Goal: Transaction & Acquisition: Purchase product/service

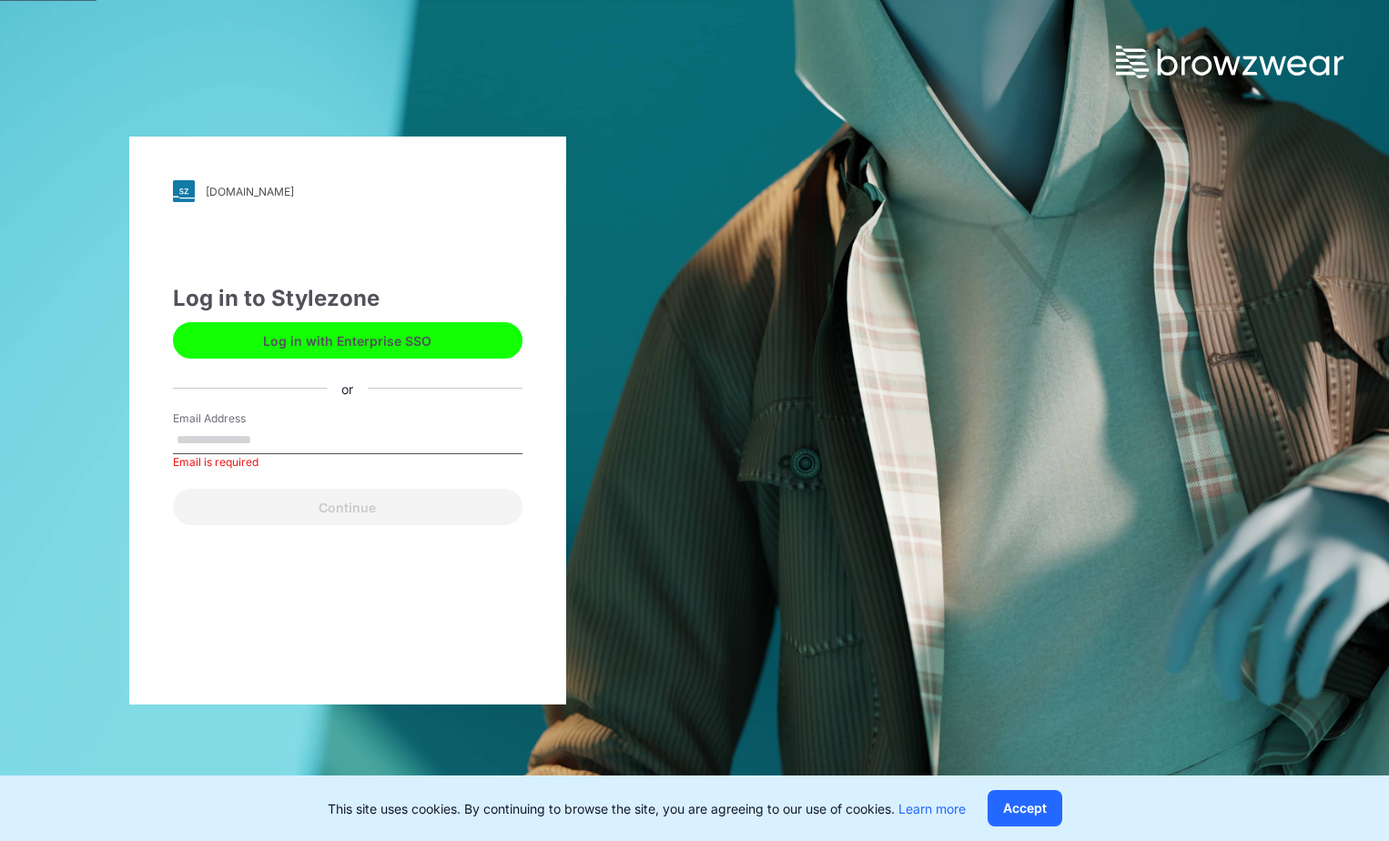
click at [264, 440] on input "Email Address" at bounding box center [348, 440] width 350 height 27
type input "**********"
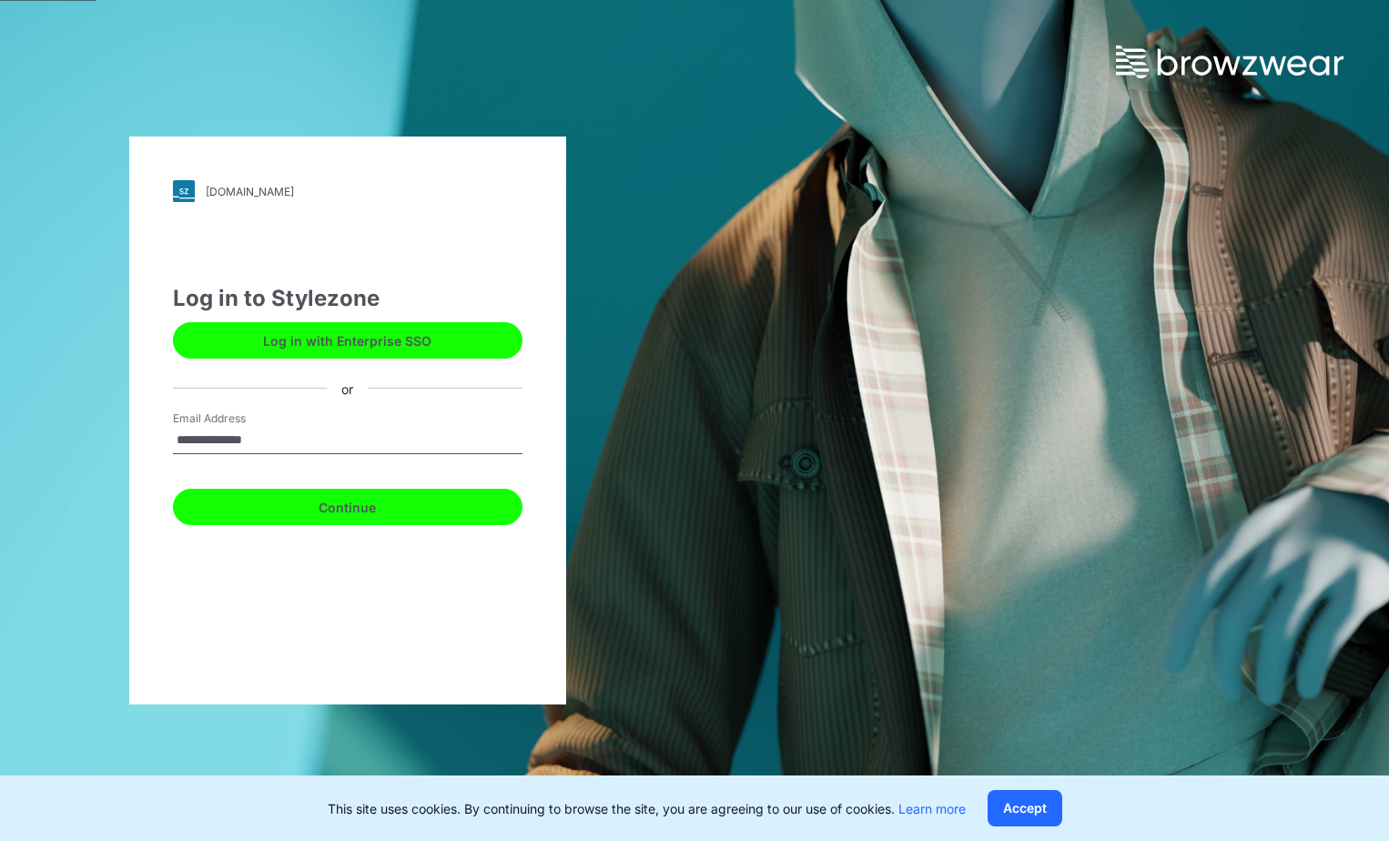
click at [269, 509] on button "Continue" at bounding box center [348, 507] width 350 height 36
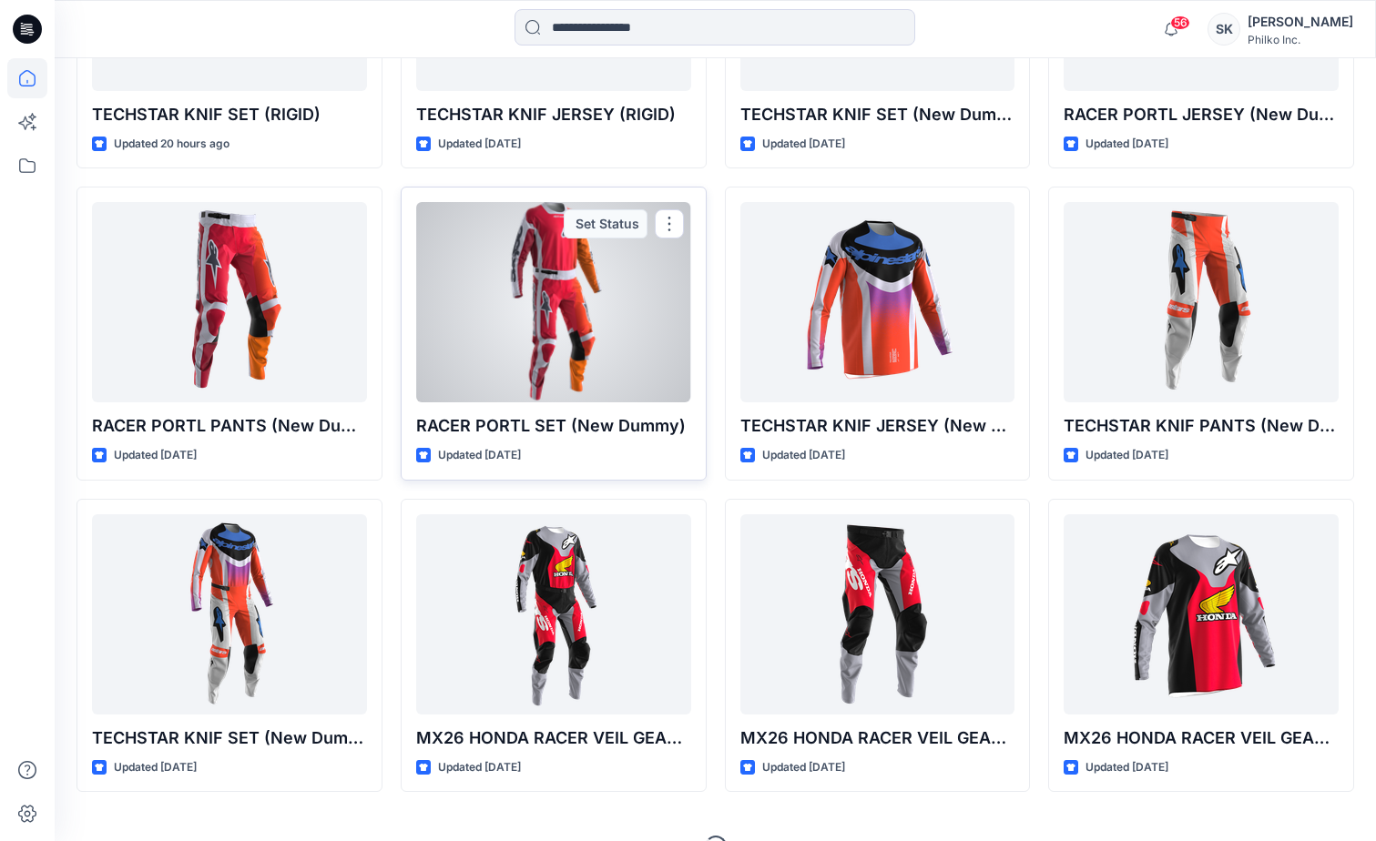
scroll to position [455, 0]
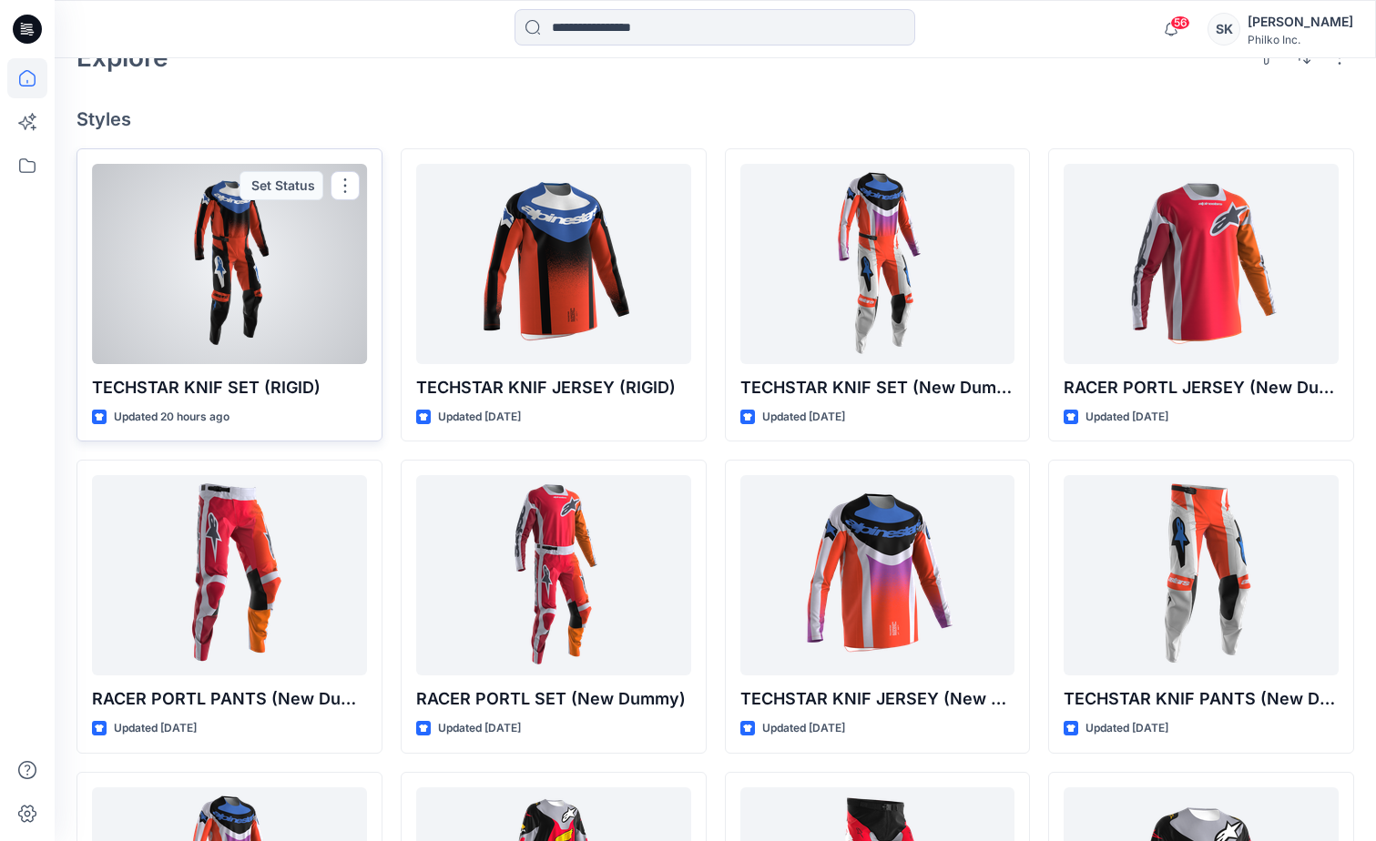
click at [290, 280] on div at bounding box center [229, 264] width 275 height 200
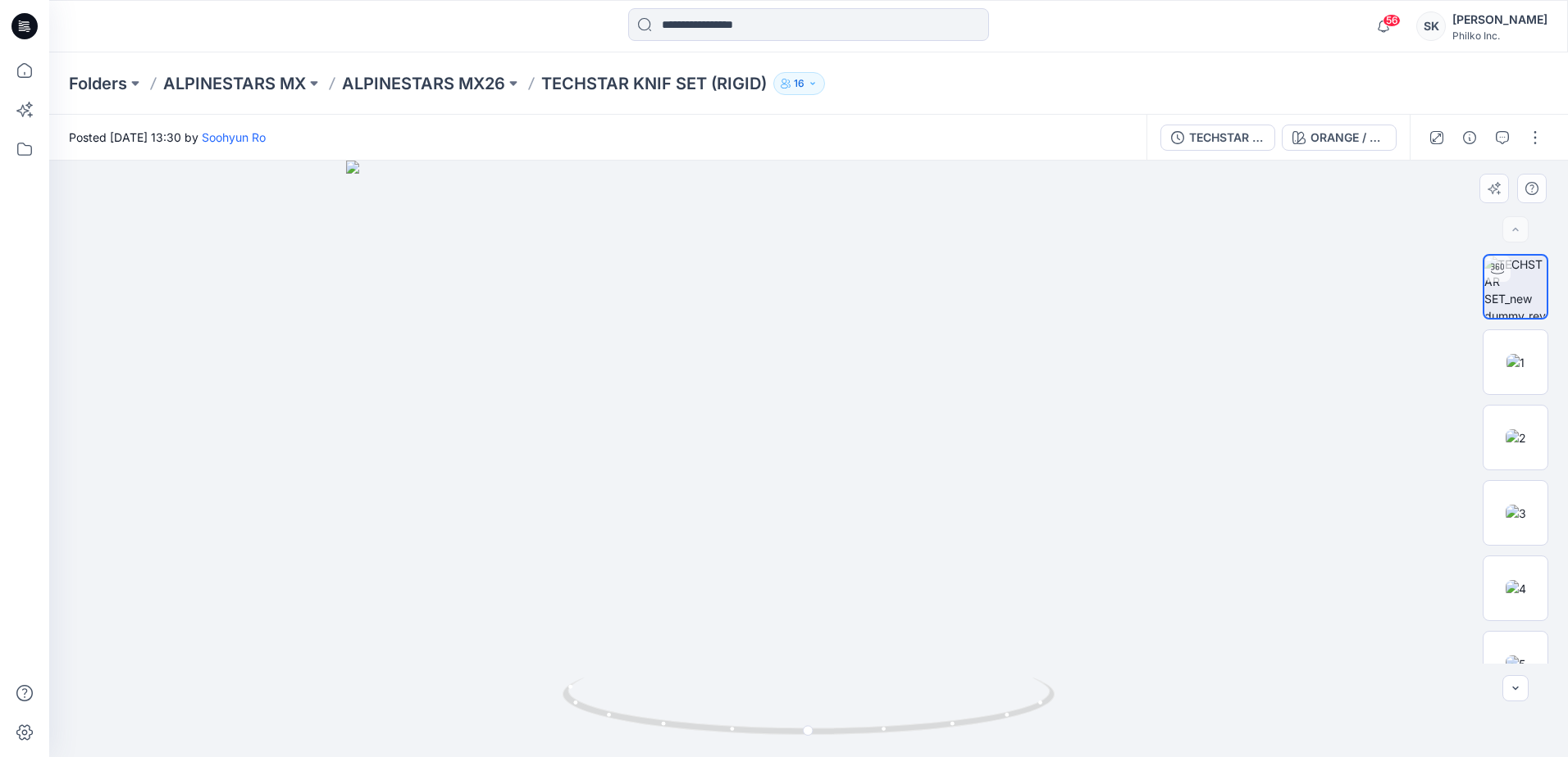
drag, startPoint x: 814, startPoint y: 273, endPoint x: 829, endPoint y: 478, distance: 205.5
click at [829, 478] on img at bounding box center [808, 458] width 924 height 597
click at [1251, 369] on img at bounding box center [1516, 362] width 18 height 17
drag, startPoint x: 824, startPoint y: 239, endPoint x: 817, endPoint y: 444, distance: 205.1
click at [817, 444] on img at bounding box center [808, 458] width 842 height 597
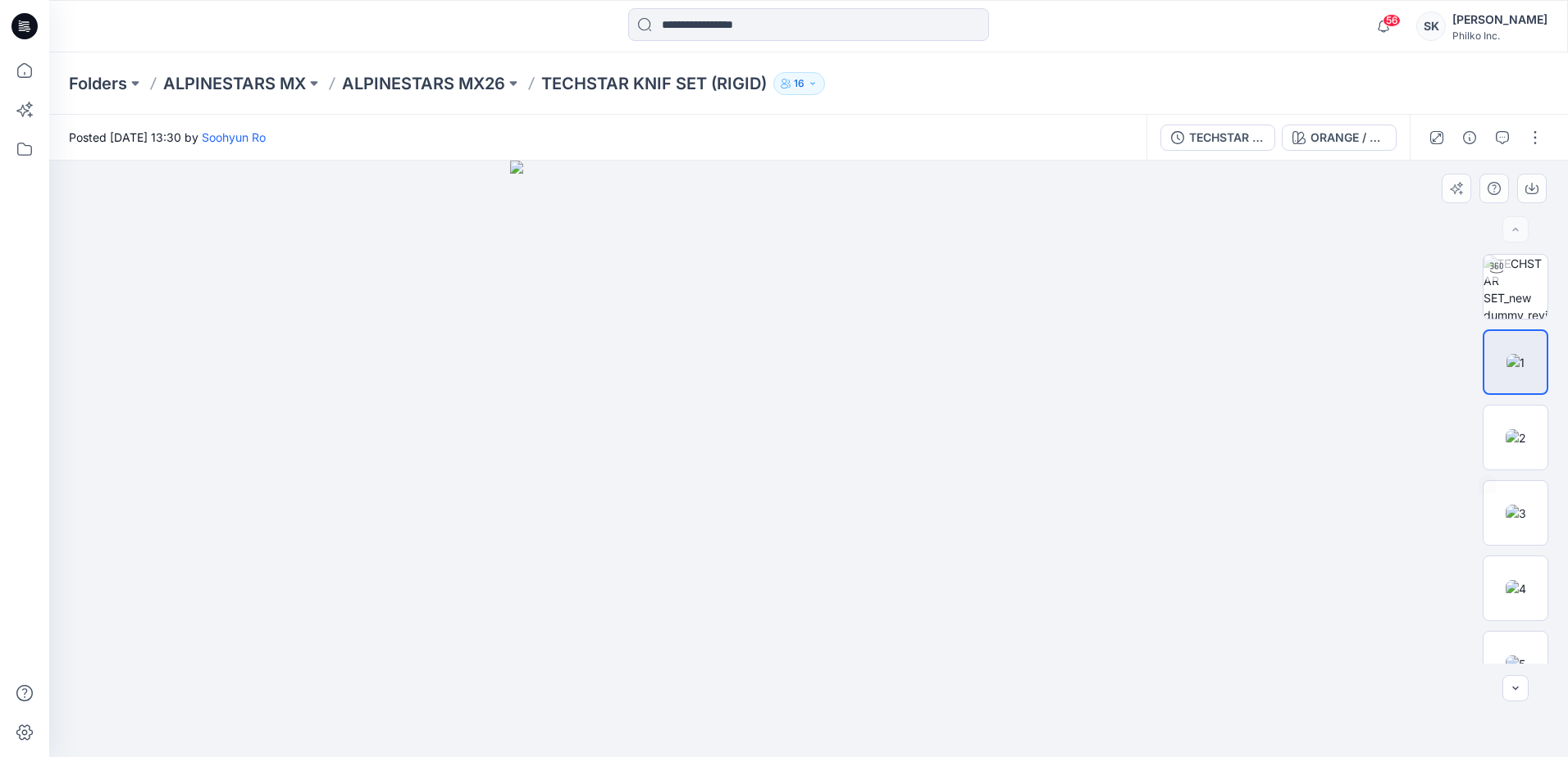
click at [1251, 461] on div at bounding box center [809, 458] width 1518 height 597
